Goal: Transaction & Acquisition: Obtain resource

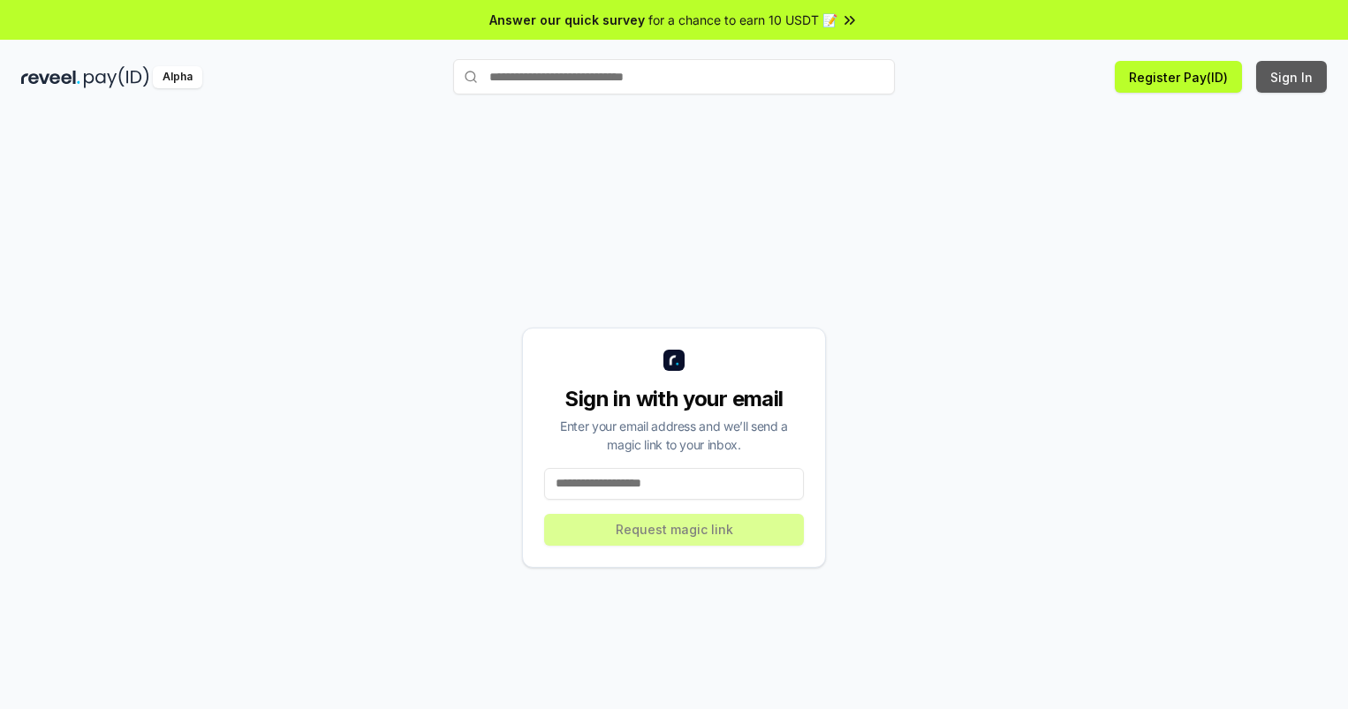
click at [1292, 77] on button "Sign In" at bounding box center [1291, 77] width 71 height 32
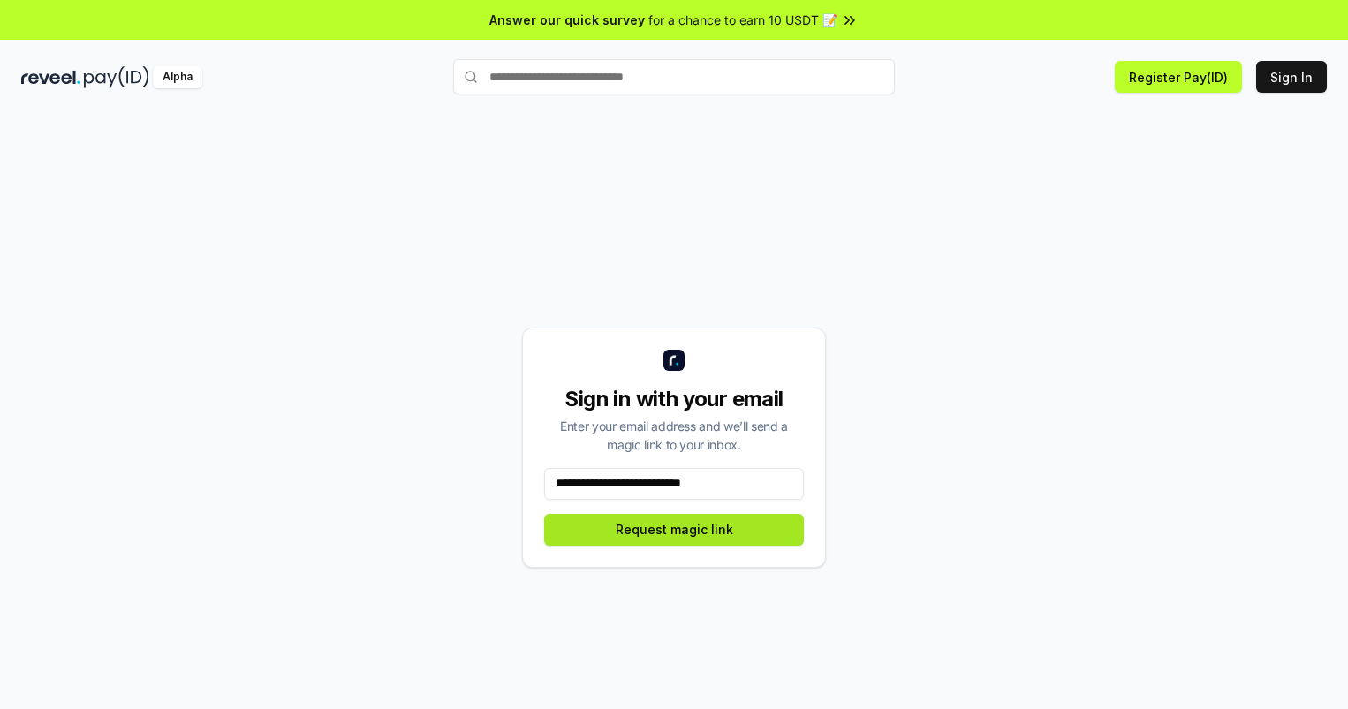
type input "**********"
click at [674, 529] on button "Request magic link" at bounding box center [674, 530] width 260 height 32
